Goal: Task Accomplishment & Management: Manage account settings

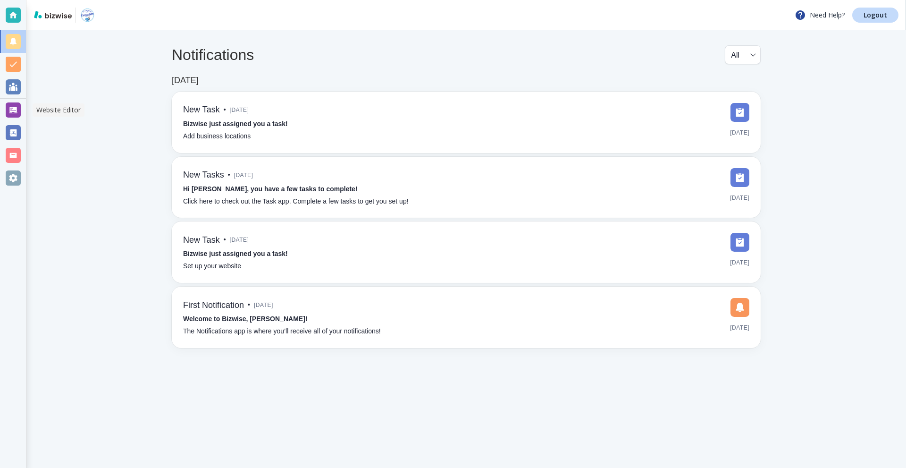
click at [12, 109] on div at bounding box center [13, 109] width 15 height 15
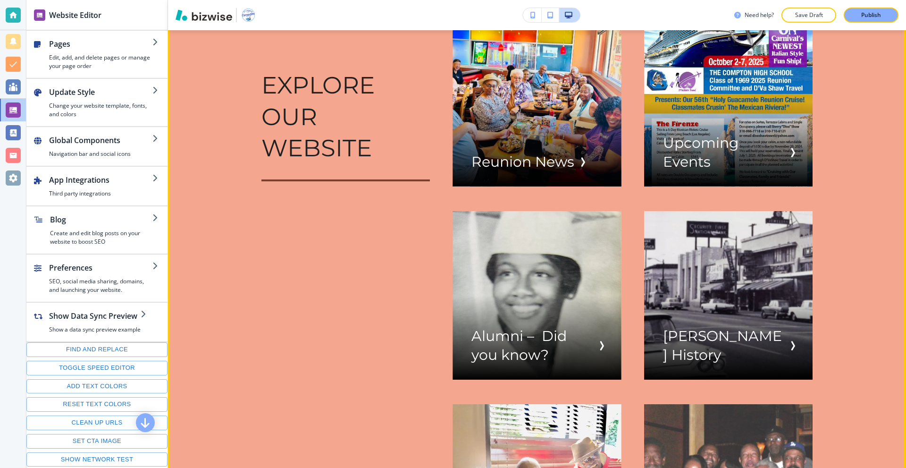
scroll to position [1038, 0]
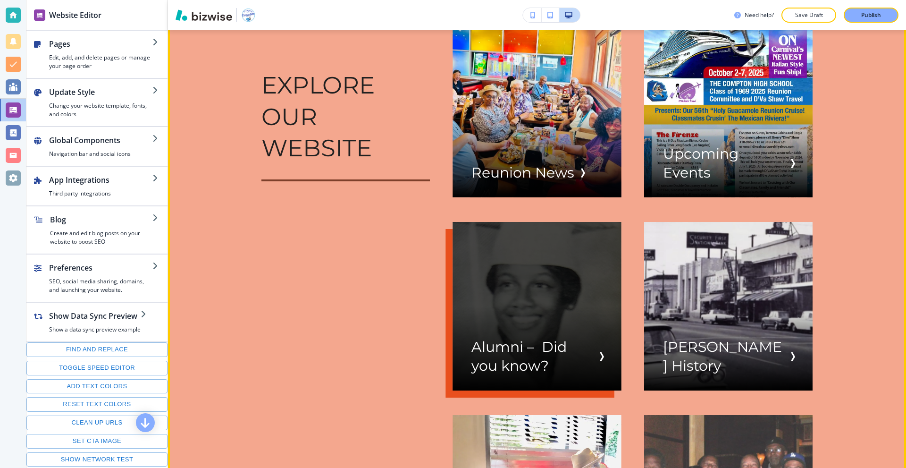
click at [514, 251] on div "button" at bounding box center [537, 306] width 169 height 169
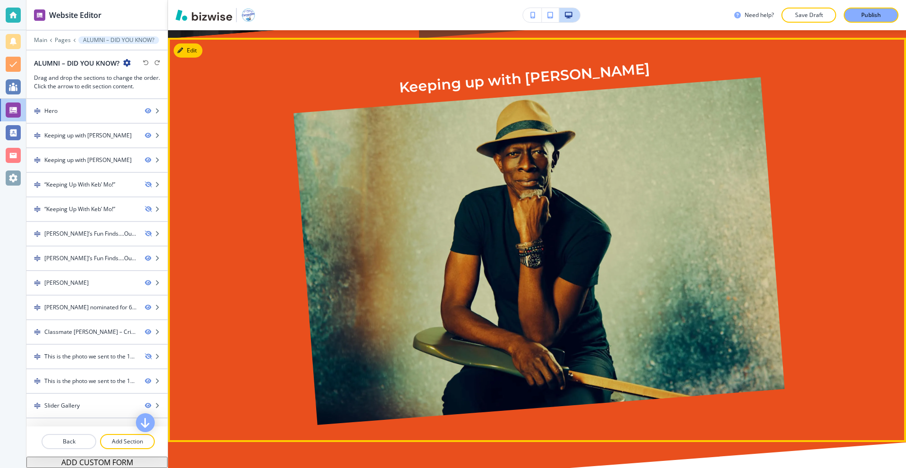
scroll to position [378, 0]
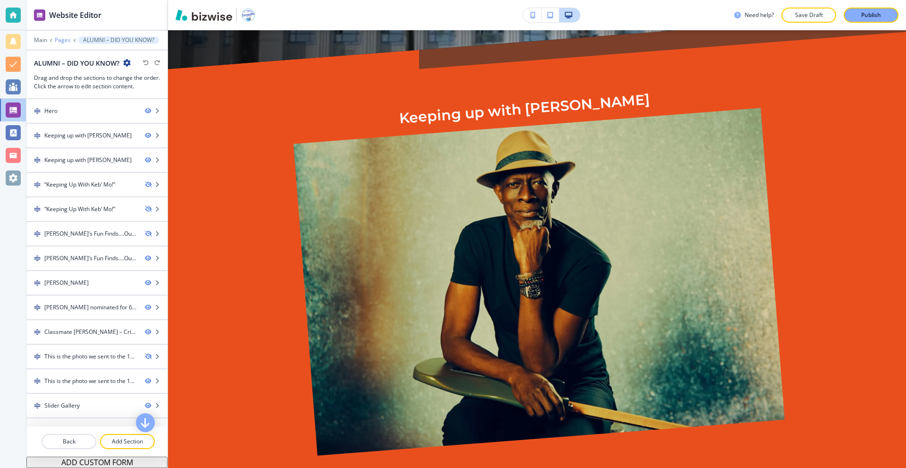
click at [60, 39] on p "Pages" at bounding box center [63, 40] width 16 height 7
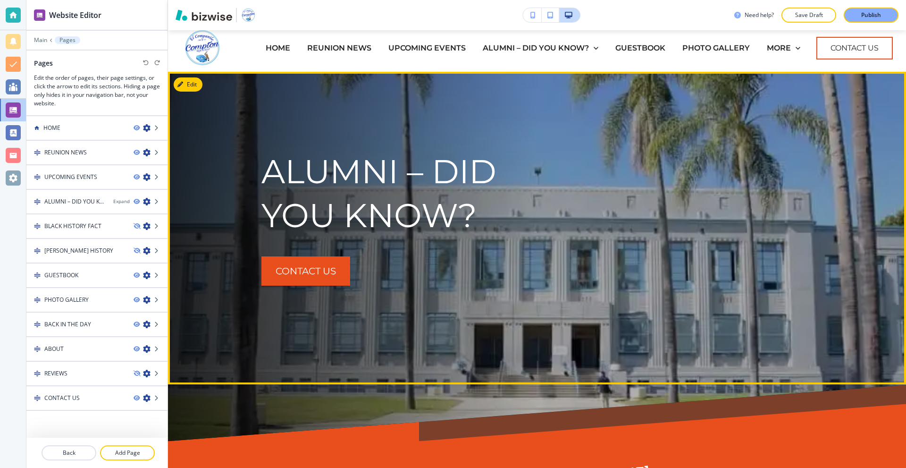
scroll to position [0, 0]
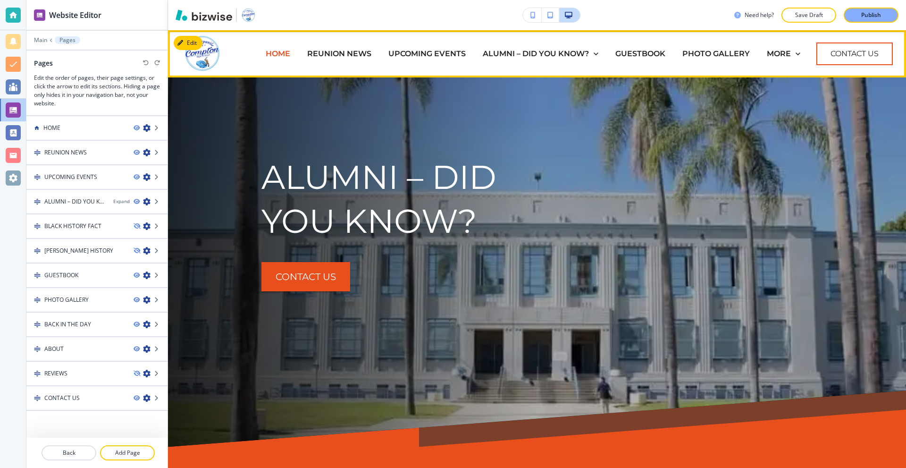
click at [275, 52] on p "HOME" at bounding box center [278, 53] width 25 height 11
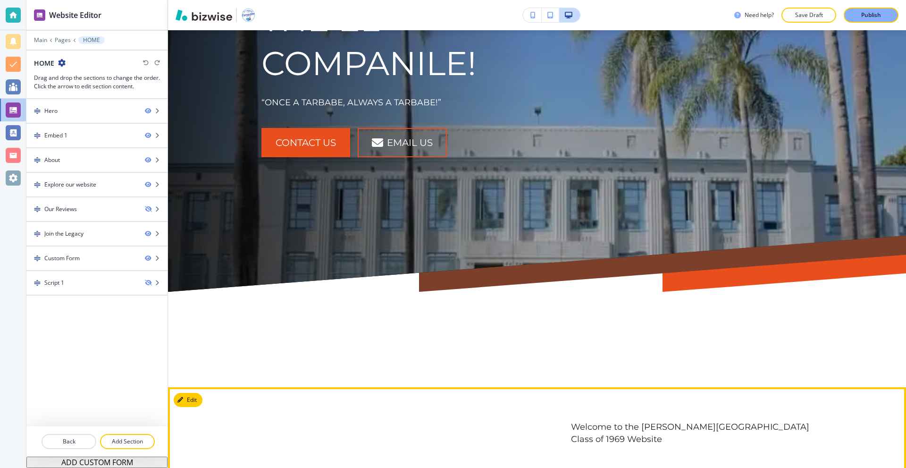
scroll to position [189, 0]
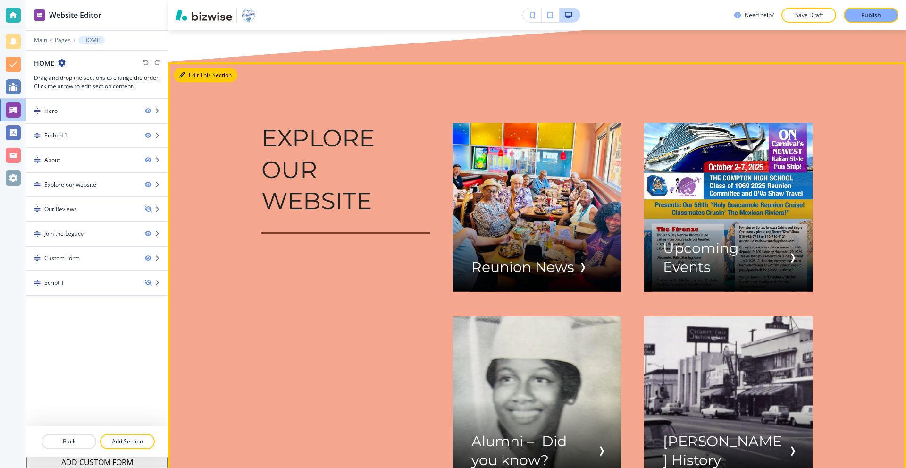
drag, startPoint x: 193, startPoint y: 61, endPoint x: 187, endPoint y: 66, distance: 7.5
click at [193, 68] on button "Edit This Section" at bounding box center [206, 75] width 64 height 14
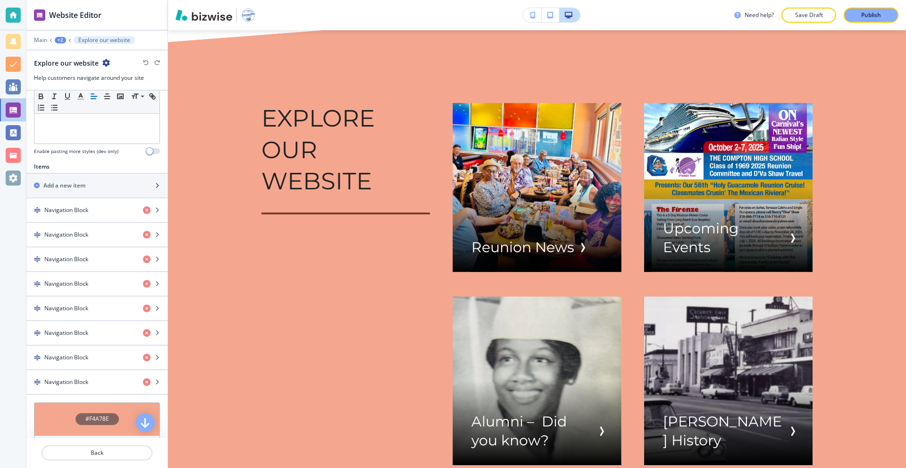
scroll to position [283, 0]
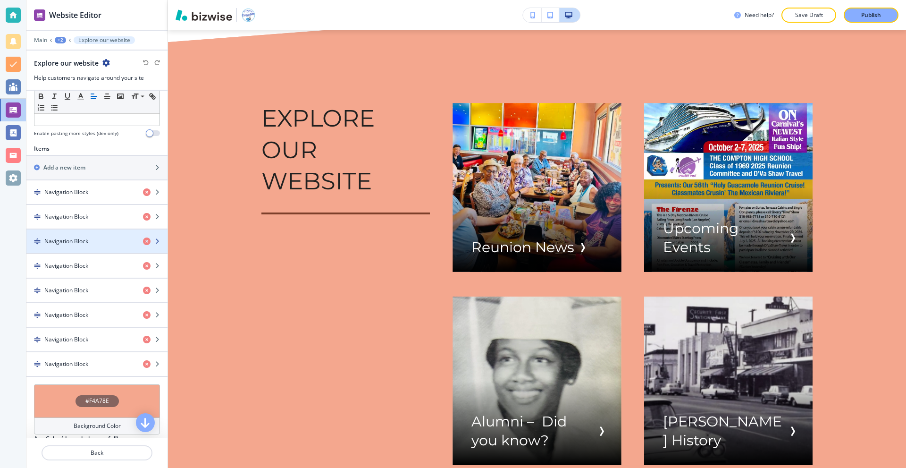
click at [91, 237] on div "Navigation Block" at bounding box center [80, 241] width 109 height 8
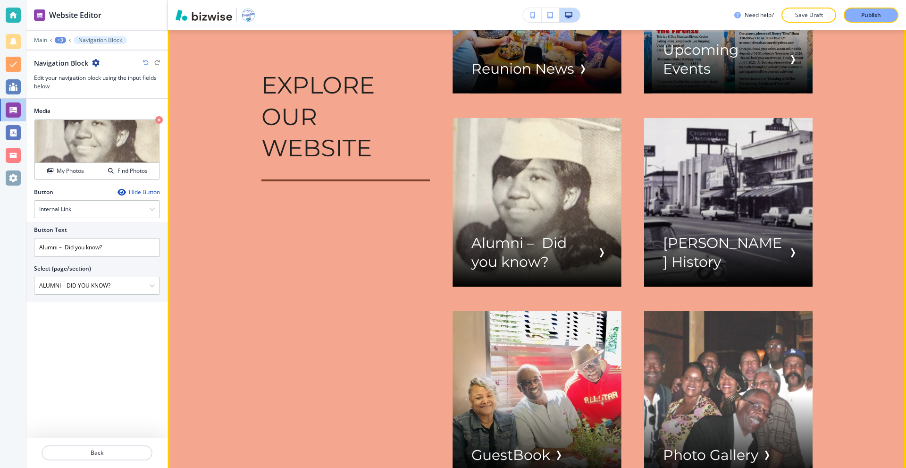
scroll to position [1086, 0]
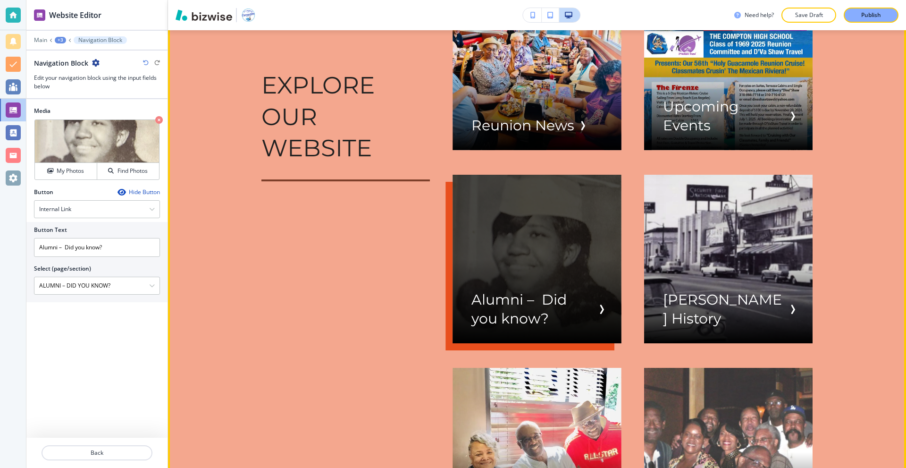
click at [562, 189] on div "button" at bounding box center [537, 259] width 169 height 169
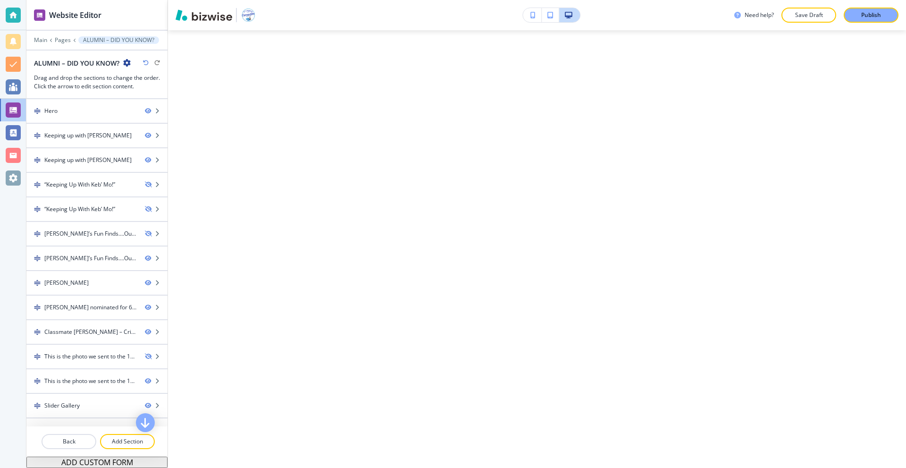
scroll to position [0, 0]
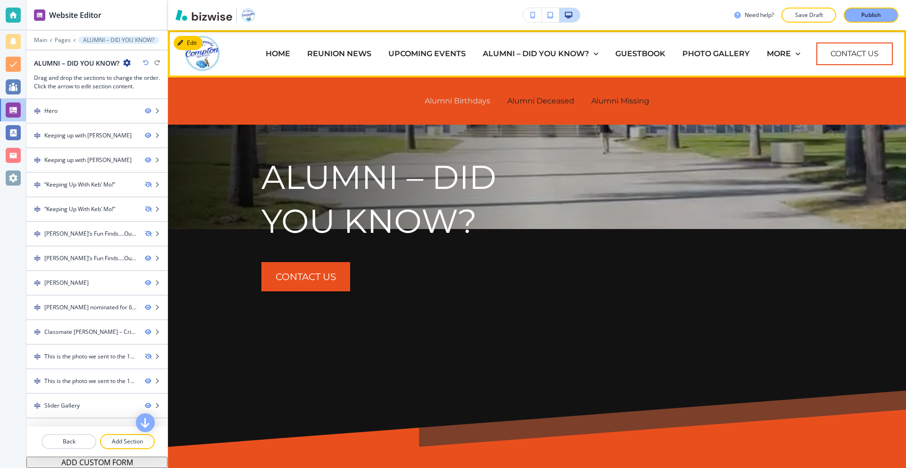
click at [467, 102] on p "Alumni Birthdays" at bounding box center [458, 100] width 66 height 11
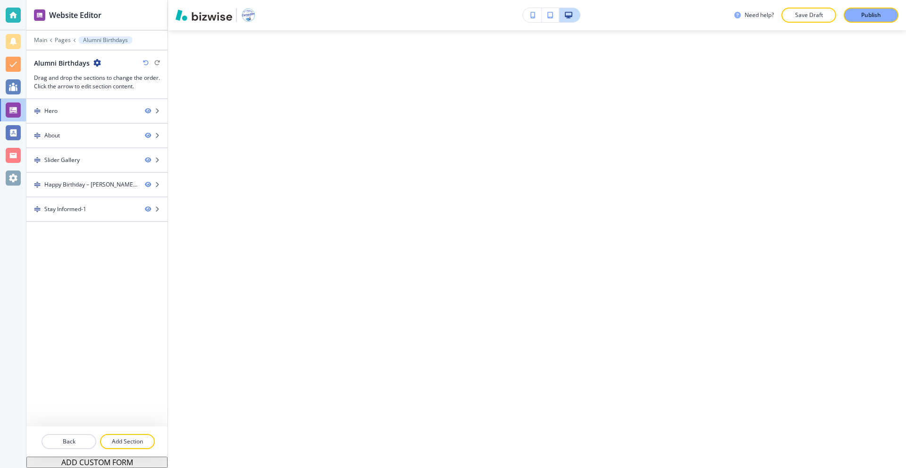
scroll to position [1369, 0]
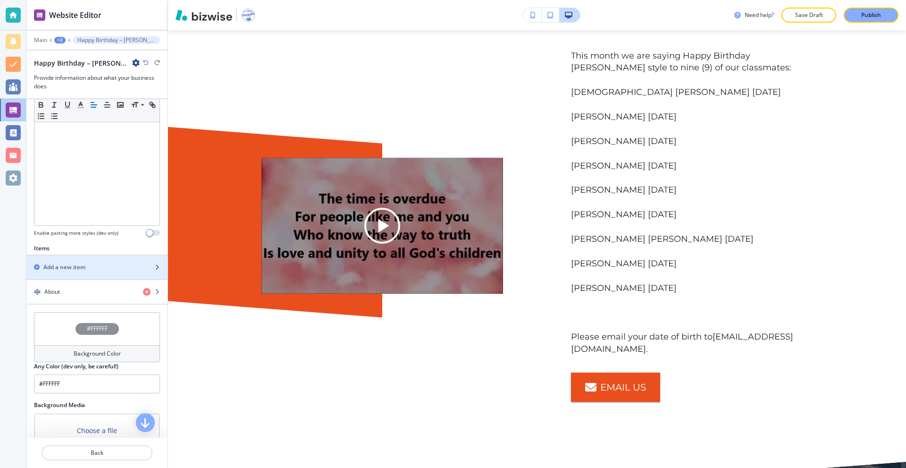
scroll to position [189, 0]
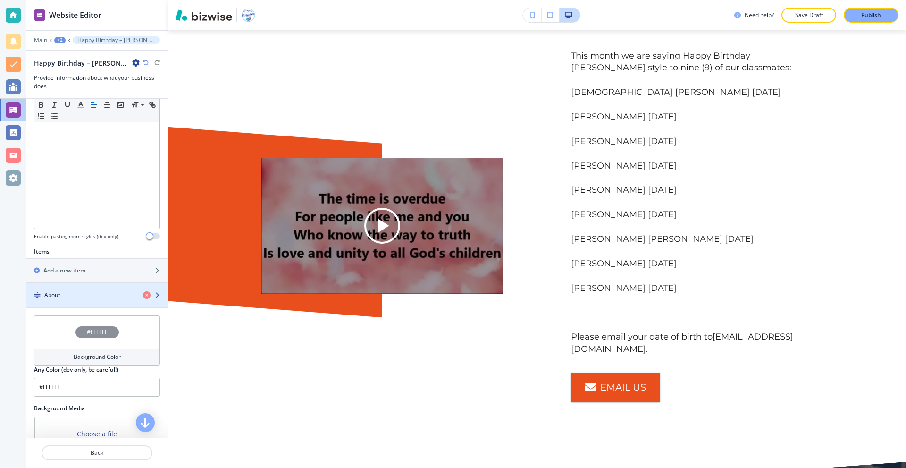
click at [82, 298] on div "About" at bounding box center [80, 295] width 109 height 8
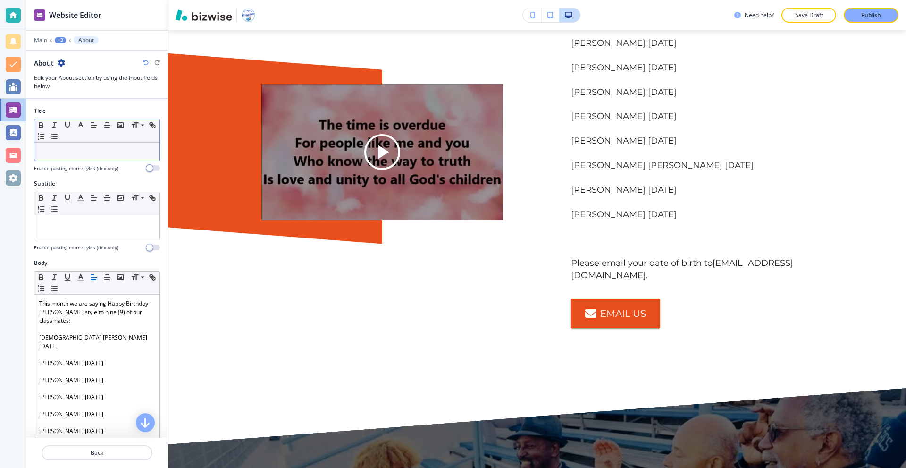
scroll to position [1522, 0]
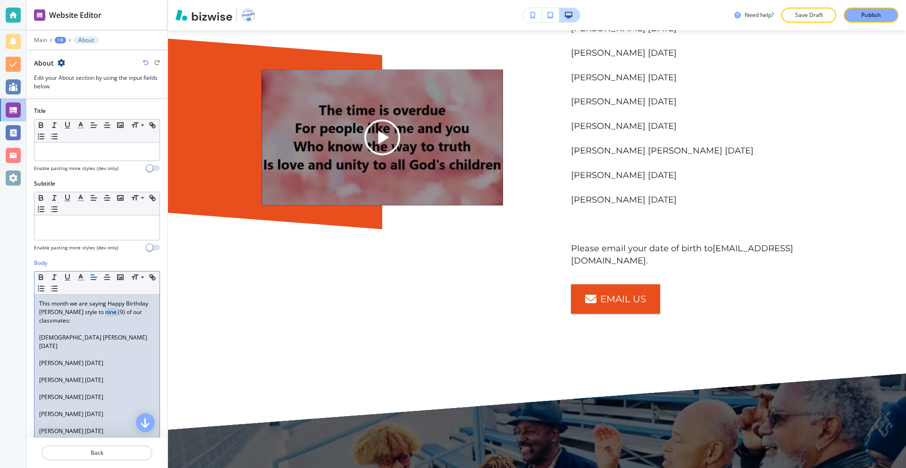
drag, startPoint x: 136, startPoint y: 314, endPoint x: 124, endPoint y: 315, distance: 12.4
click at [124, 315] on p "This month we are saying Happy Birthday Stevie Wonder style to nine (9) of our …" at bounding box center [97, 311] width 116 height 25
click at [124, 314] on p "This month we are saying Happy Birthday Stevie Wonder style to nine (9) of our …" at bounding box center [97, 311] width 116 height 25
drag, startPoint x: 124, startPoint y: 314, endPoint x: 135, endPoint y: 314, distance: 11.3
click at [135, 314] on p "This month we are saying Happy Birthday Stevie Wonder style to nine (9) of our …" at bounding box center [97, 311] width 116 height 25
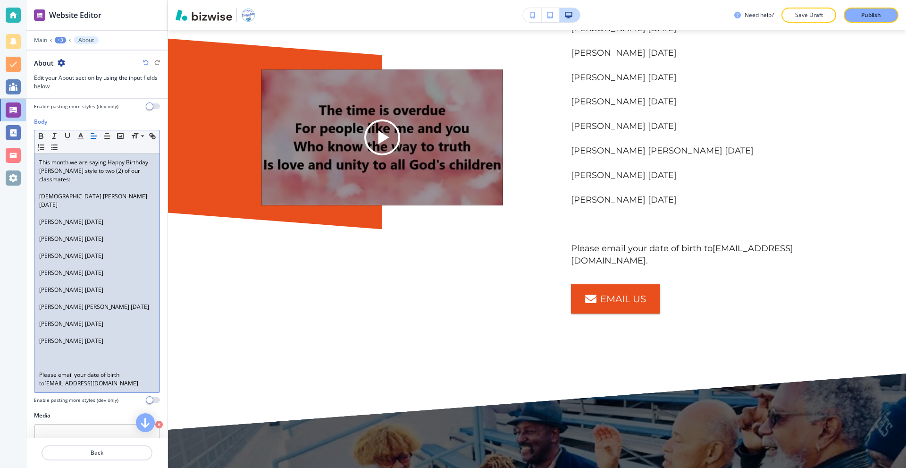
scroll to position [142, 0]
drag, startPoint x: 132, startPoint y: 335, endPoint x: 38, endPoint y: 195, distance: 168.1
click at [38, 195] on div "This month we are saying Happy Birthday Stevie Wonder style to two (2) of our c…" at bounding box center [96, 272] width 125 height 239
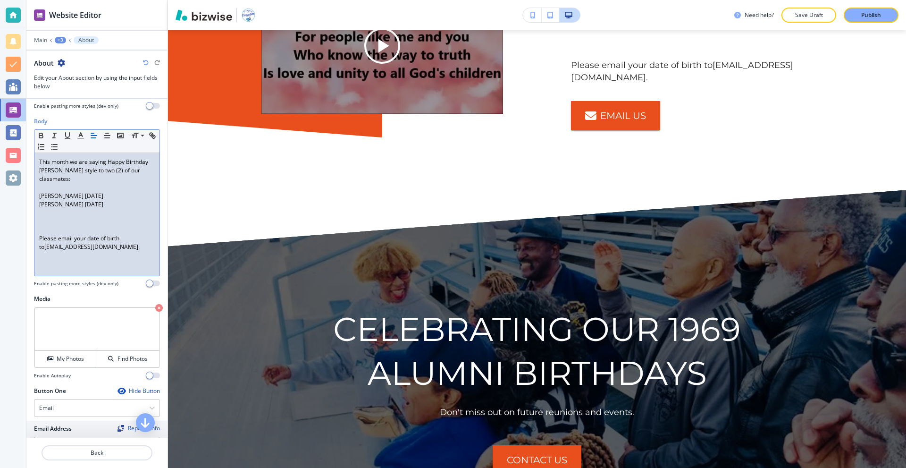
scroll to position [0, 0]
click at [134, 195] on p "Shirley Mayberry Sutton Sept 15" at bounding box center [97, 196] width 116 height 8
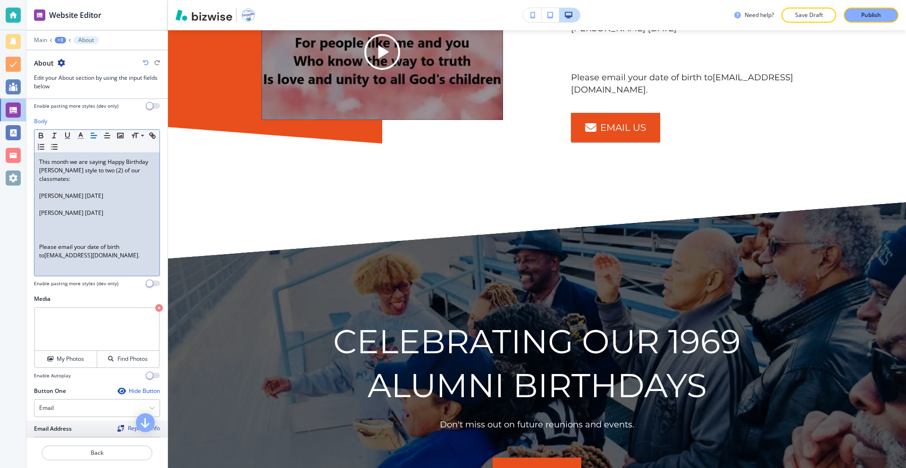
click at [62, 237] on p at bounding box center [97, 238] width 116 height 8
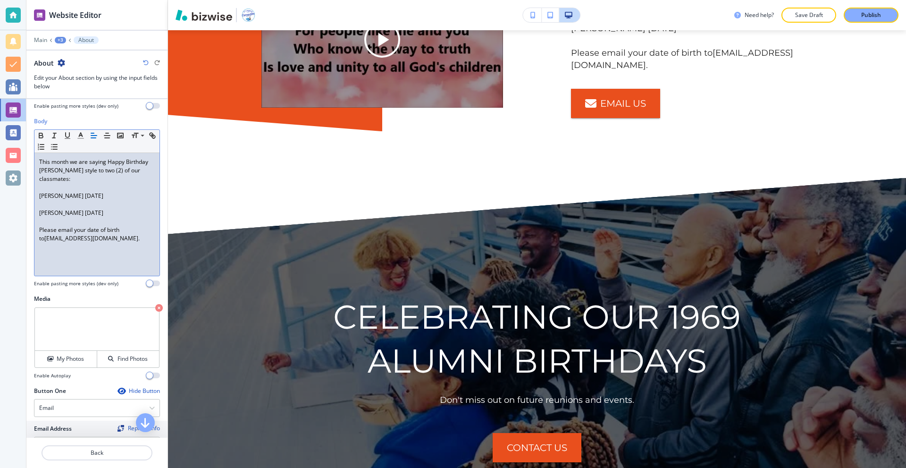
click at [861, 14] on p "Publish" at bounding box center [871, 15] width 20 height 8
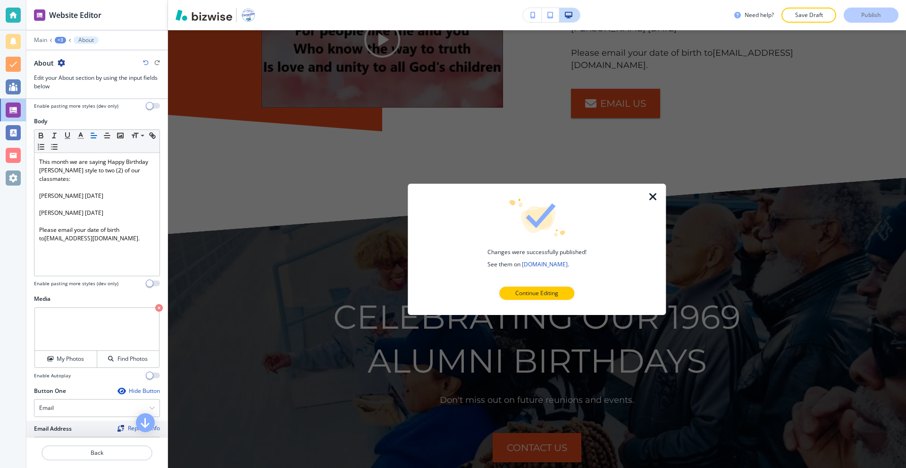
click at [651, 193] on icon "button" at bounding box center [653, 196] width 11 height 11
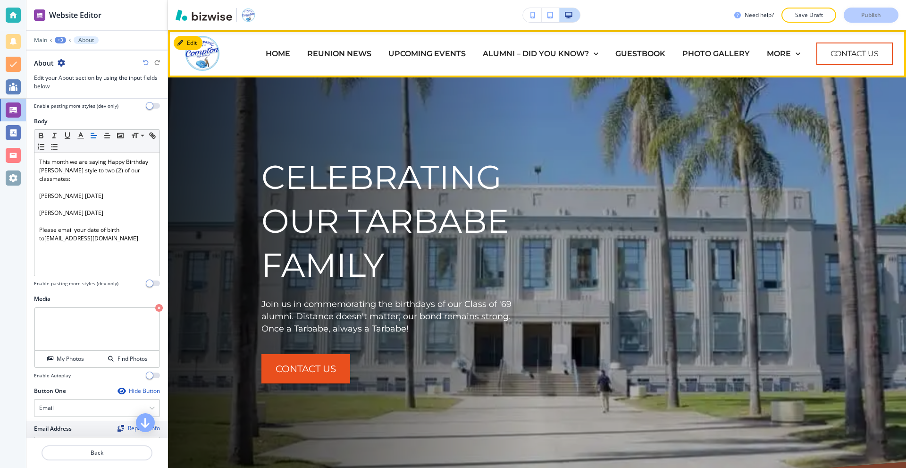
drag, startPoint x: 718, startPoint y: 53, endPoint x: 458, endPoint y: 0, distance: 266.0
click at [719, 53] on p "PHOTO GALLERY" at bounding box center [717, 53] width 68 height 11
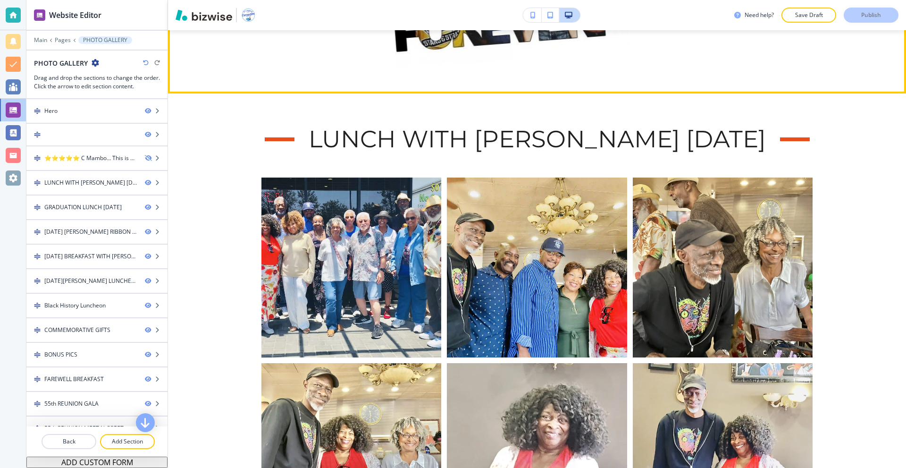
scroll to position [708, 0]
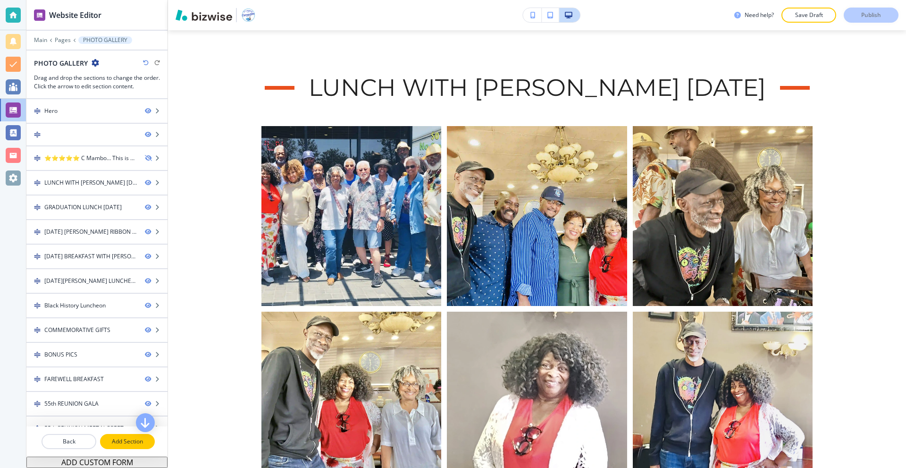
click at [130, 438] on p "Add Section" at bounding box center [127, 441] width 53 height 8
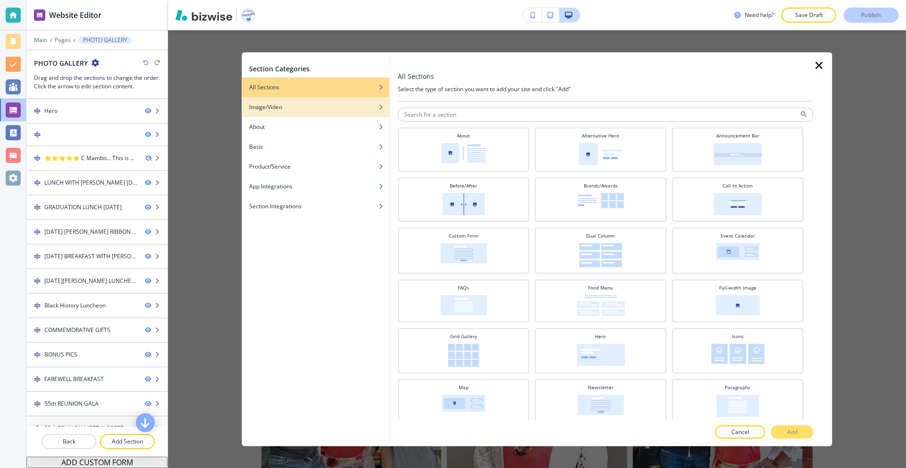
click at [307, 109] on div "Image/Video" at bounding box center [316, 106] width 148 height 8
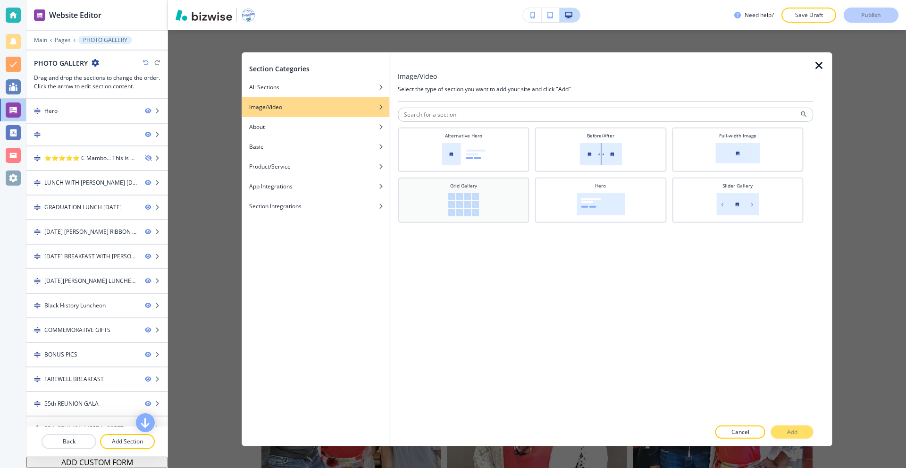
click at [490, 195] on div "Grid Gallery" at bounding box center [464, 199] width 122 height 34
click at [796, 428] on p "Add" at bounding box center [792, 432] width 10 height 8
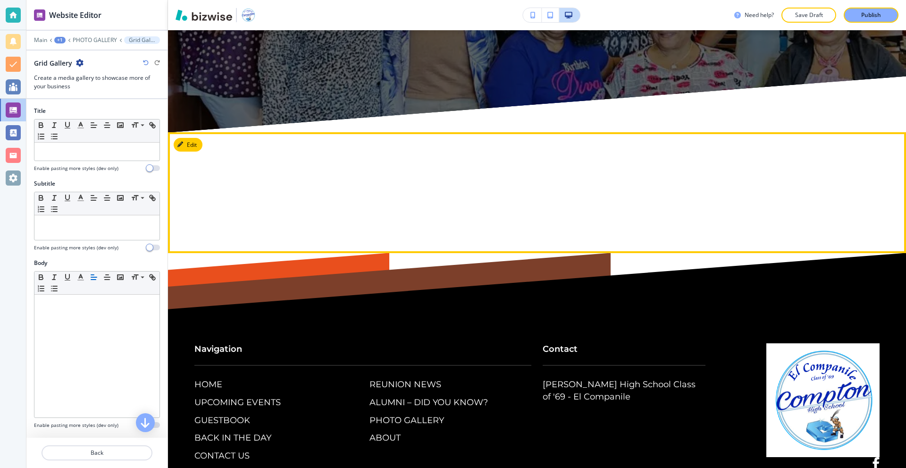
scroll to position [58009, 0]
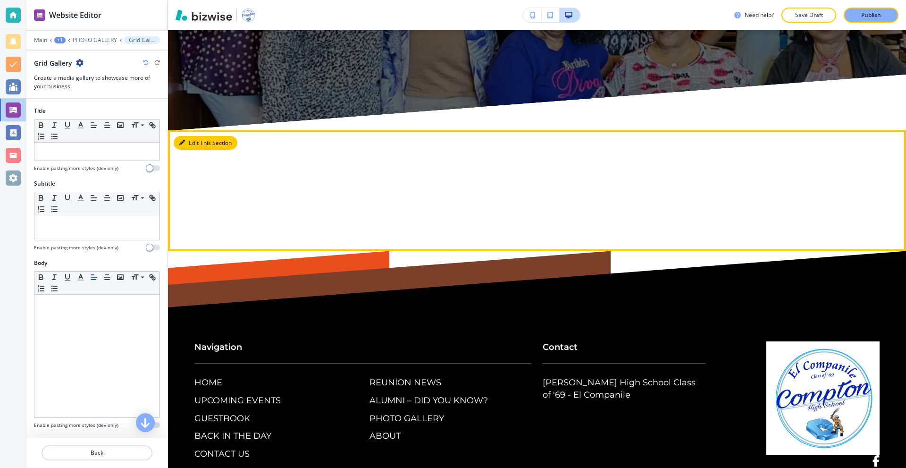
click at [196, 136] on button "Edit This Section" at bounding box center [206, 143] width 64 height 14
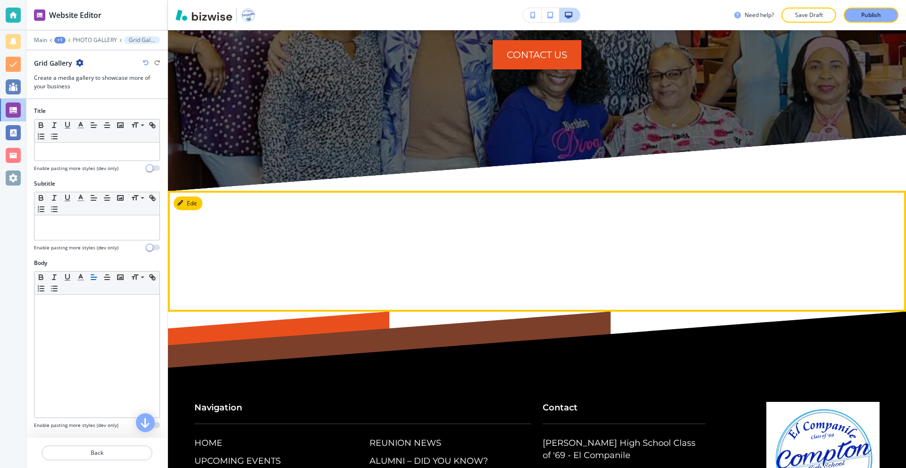
scroll to position [57962, 0]
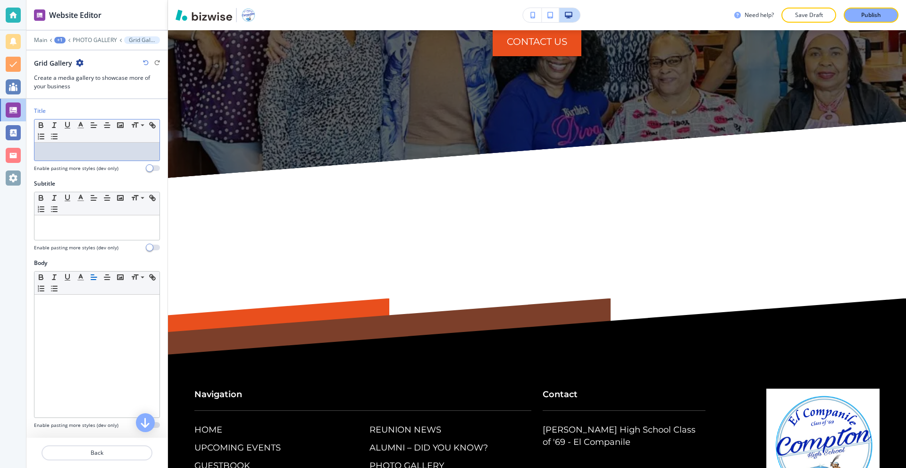
drag, startPoint x: 78, startPoint y: 159, endPoint x: 87, endPoint y: 152, distance: 12.1
click at [78, 158] on div at bounding box center [96, 152] width 125 height 18
click at [93, 151] on p at bounding box center [97, 151] width 116 height 8
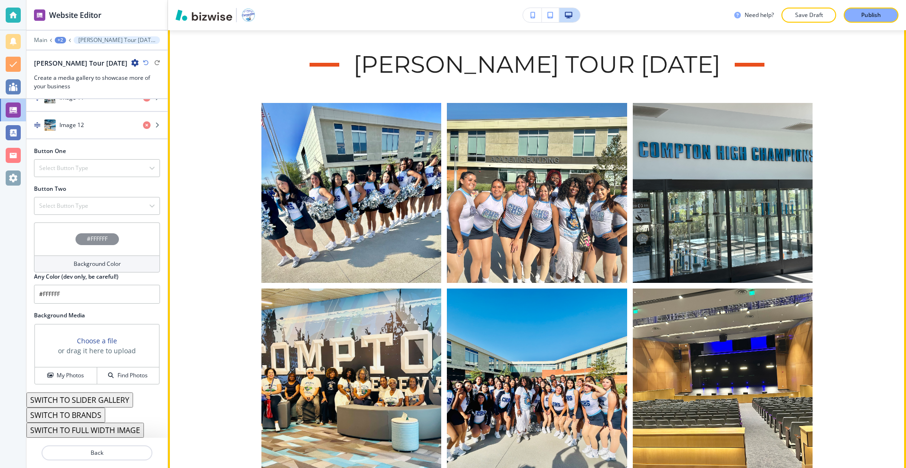
scroll to position [845, 0]
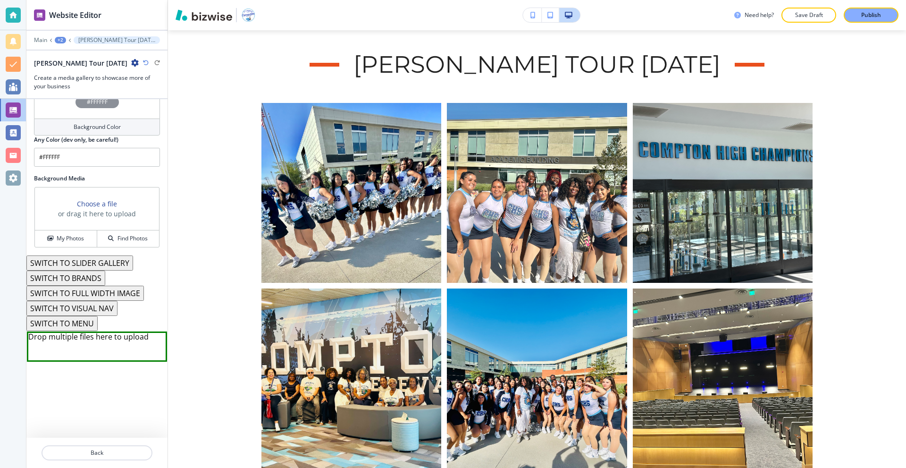
drag, startPoint x: 44, startPoint y: 41, endPoint x: 77, endPoint y: 41, distance: 32.6
click at [77, 41] on div "Main +2 Compton H.S. Tour august 27, 2025" at bounding box center [97, 40] width 126 height 8
click at [61, 41] on div "+2" at bounding box center [60, 40] width 11 height 7
click at [77, 72] on p "PHOTO GALLERY" at bounding box center [84, 72] width 48 height 8
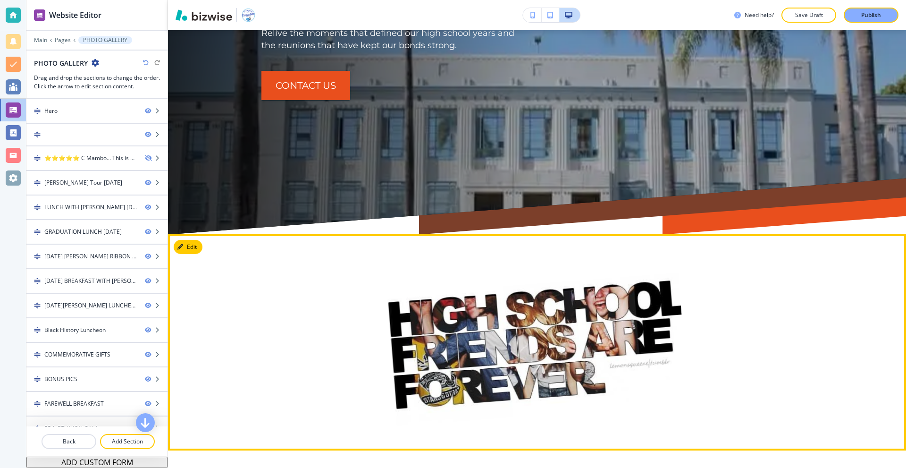
scroll to position [295, 0]
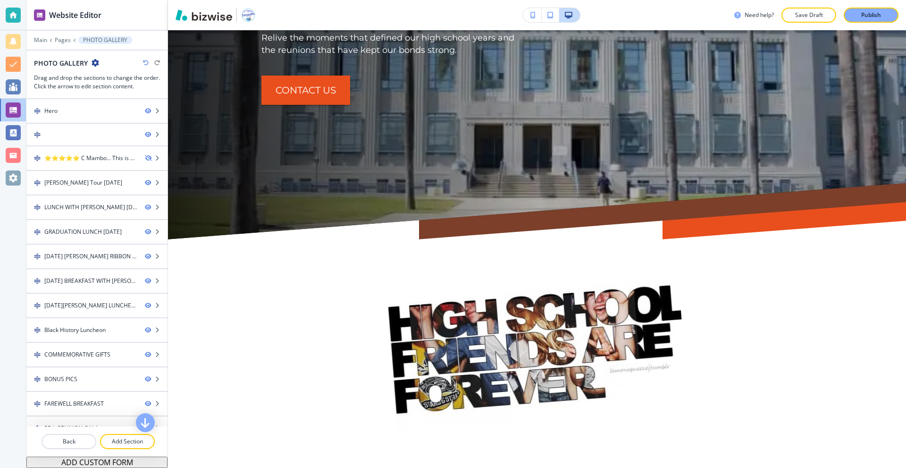
drag, startPoint x: 873, startPoint y: 17, endPoint x: 906, endPoint y: 16, distance: 33.0
click at [873, 17] on p "Publish" at bounding box center [871, 15] width 20 height 8
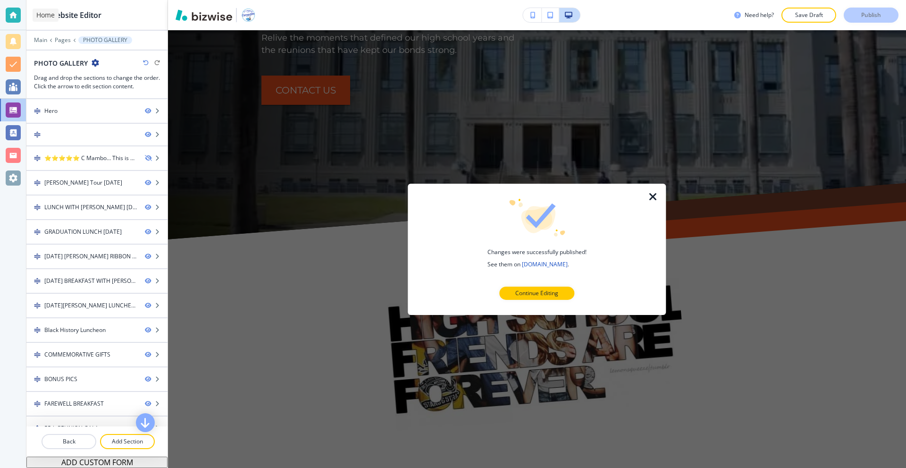
click at [9, 16] on div at bounding box center [13, 15] width 15 height 15
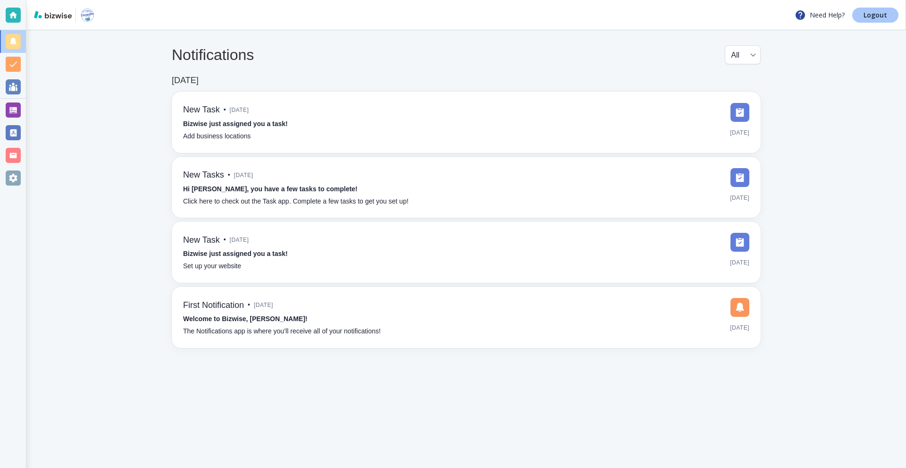
click at [884, 12] on p "Logout" at bounding box center [876, 15] width 24 height 7
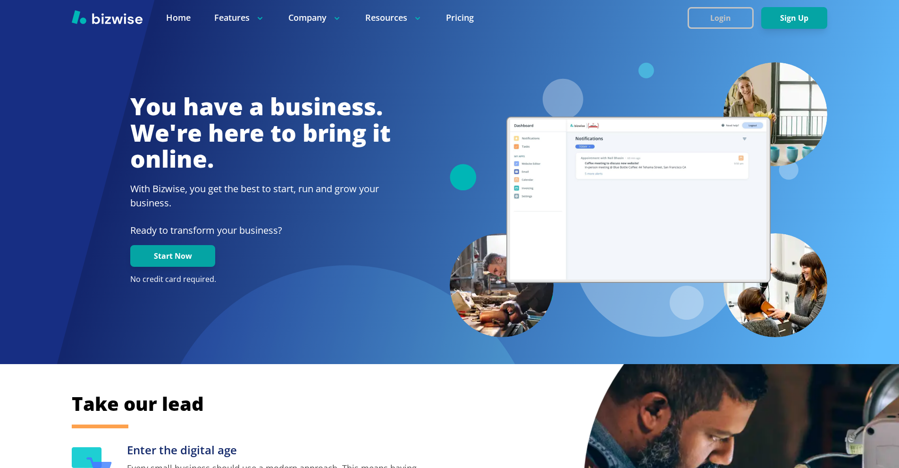
click at [732, 18] on button "Login" at bounding box center [721, 18] width 66 height 22
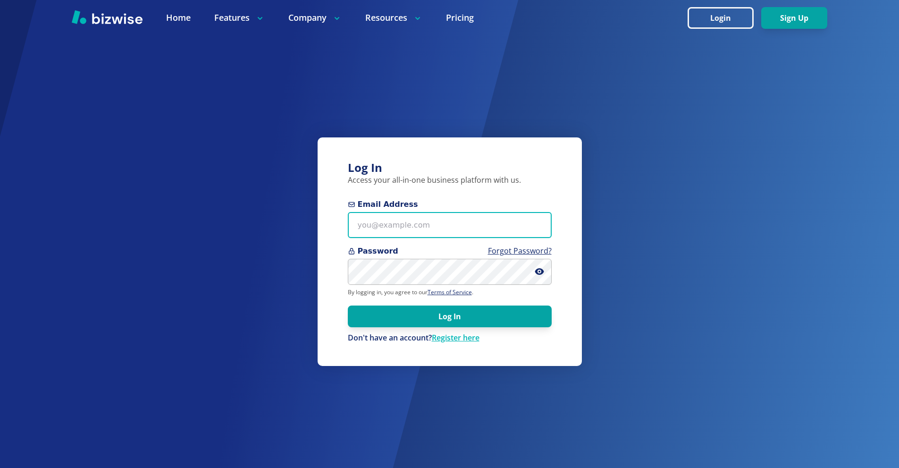
click at [432, 217] on input "Email Address" at bounding box center [450, 225] width 204 height 26
paste input "dcollins@braziliansilk.com"
type input "dcollins@braziliansilk.com"
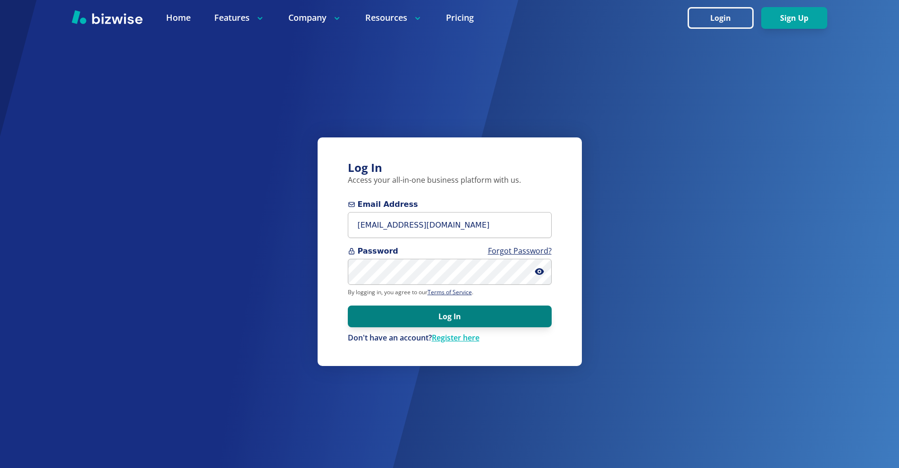
click at [524, 308] on button "Log In" at bounding box center [450, 316] width 204 height 22
